Goal: Transaction & Acquisition: Purchase product/service

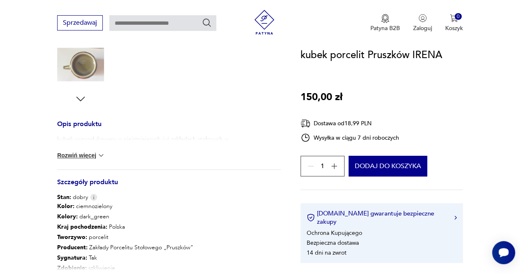
scroll to position [273, 0]
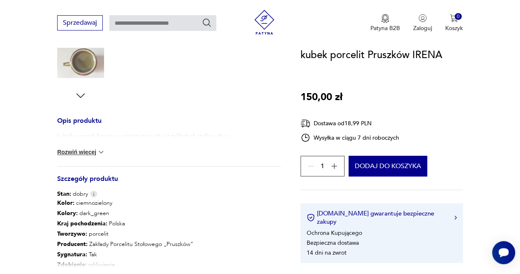
click at [98, 147] on div "kubek wyprodukowany w nieistniejących już zakładach stołowych w [GEOGRAPHIC_DAT…" at bounding box center [169, 149] width 224 height 34
click at [100, 151] on img at bounding box center [101, 152] width 8 height 8
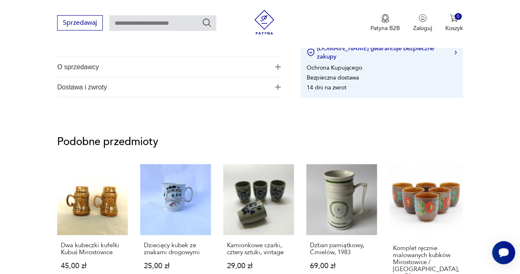
scroll to position [609, 0]
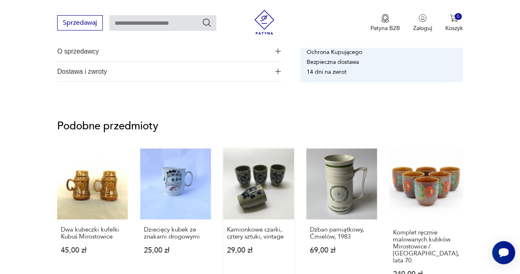
click at [267, 180] on link "Kamionkowe czarki, cztery sztuki, vintage 29,00 zł" at bounding box center [258, 220] width 71 height 145
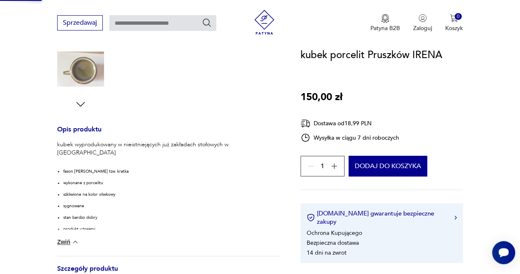
scroll to position [114, 0]
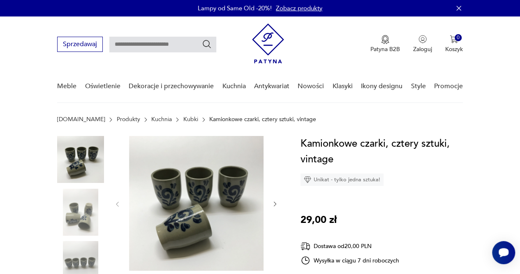
click at [85, 200] on img at bounding box center [80, 211] width 47 height 47
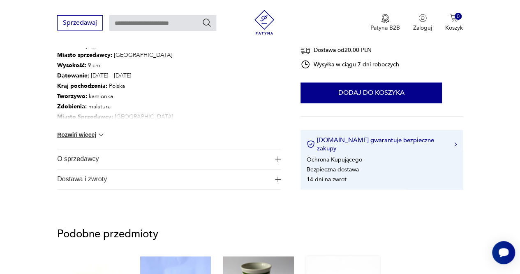
scroll to position [549, 0]
